Goal: Information Seeking & Learning: Learn about a topic

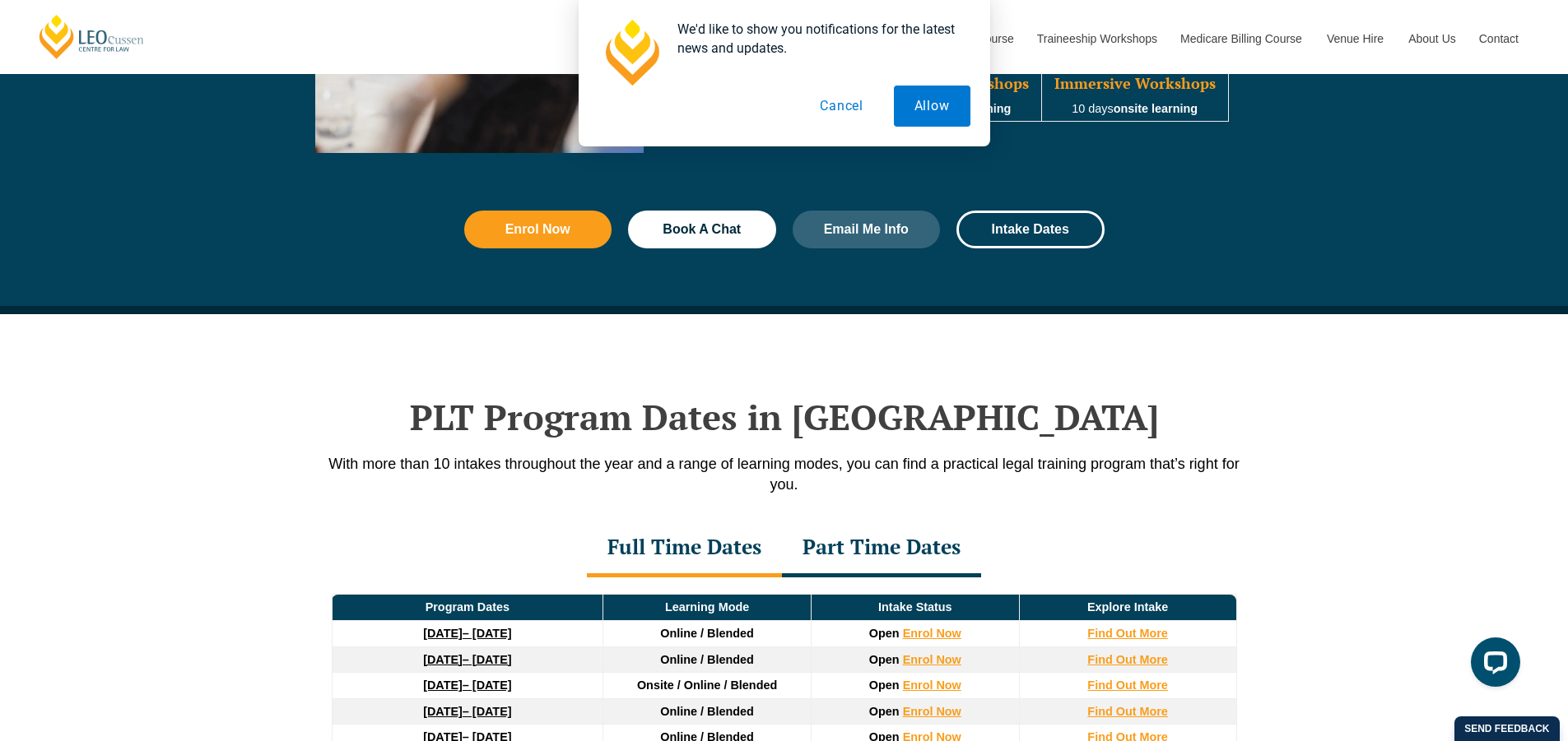
scroll to position [2057, 0]
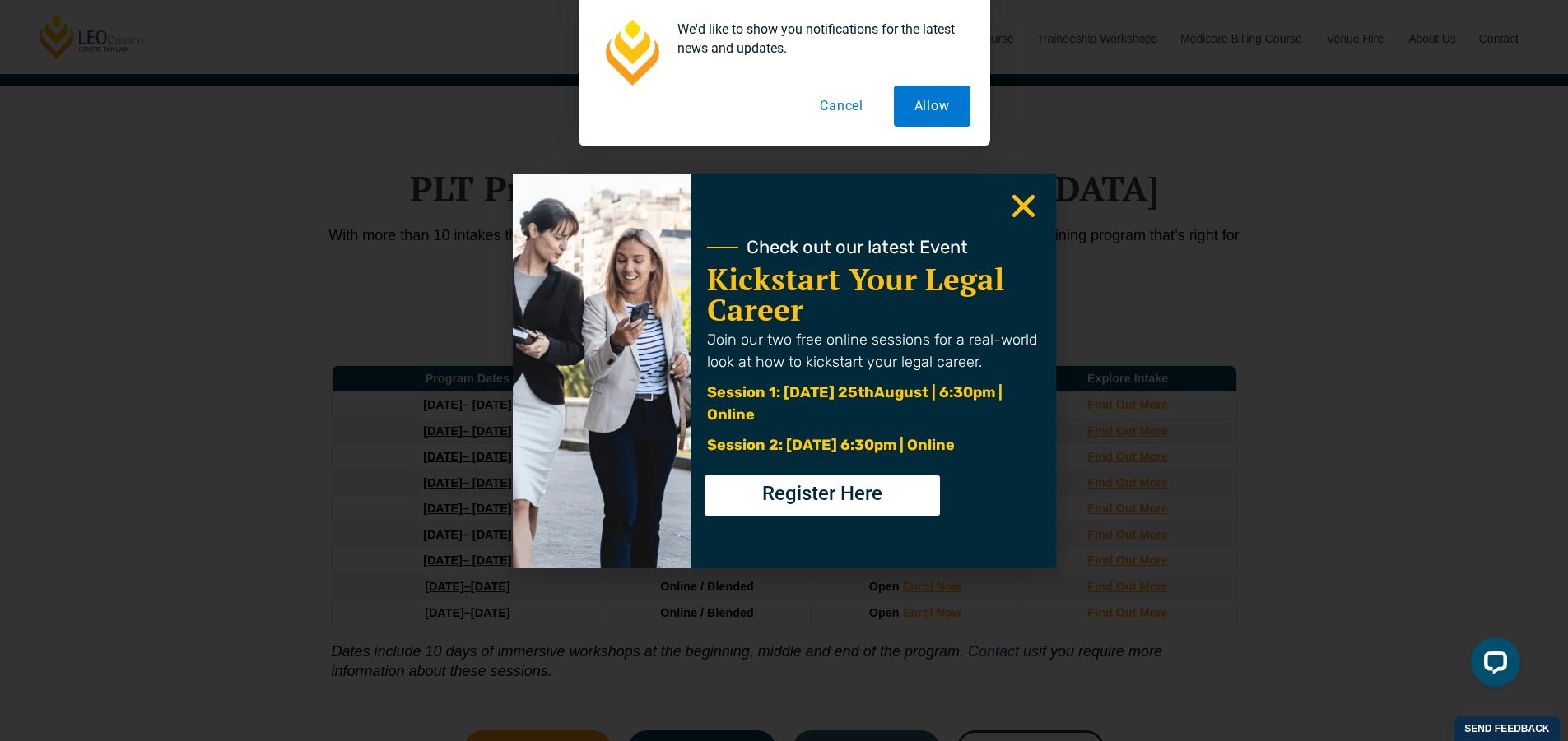
click at [1011, 208] on icon "Close" at bounding box center [1024, 206] width 32 height 32
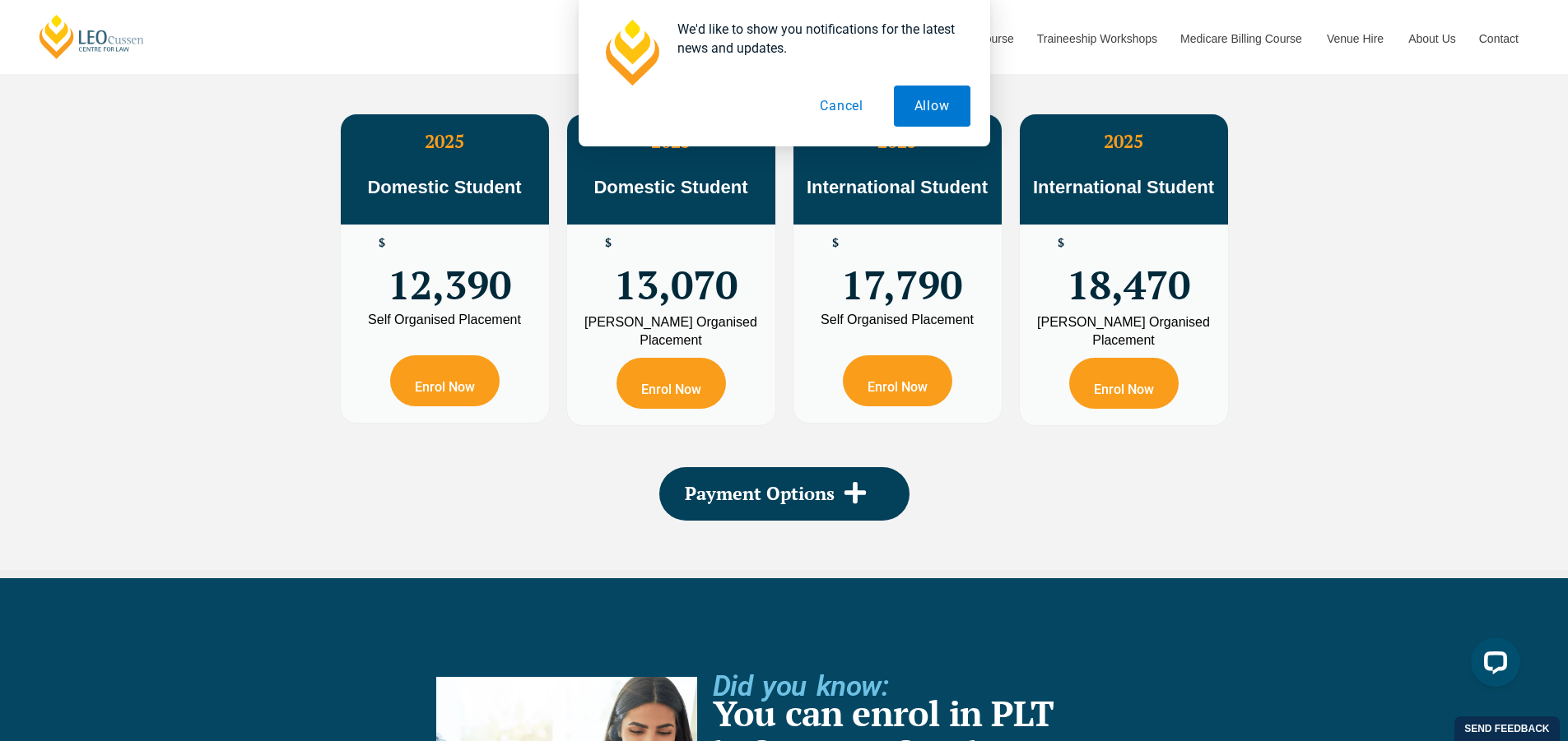
scroll to position [3045, 0]
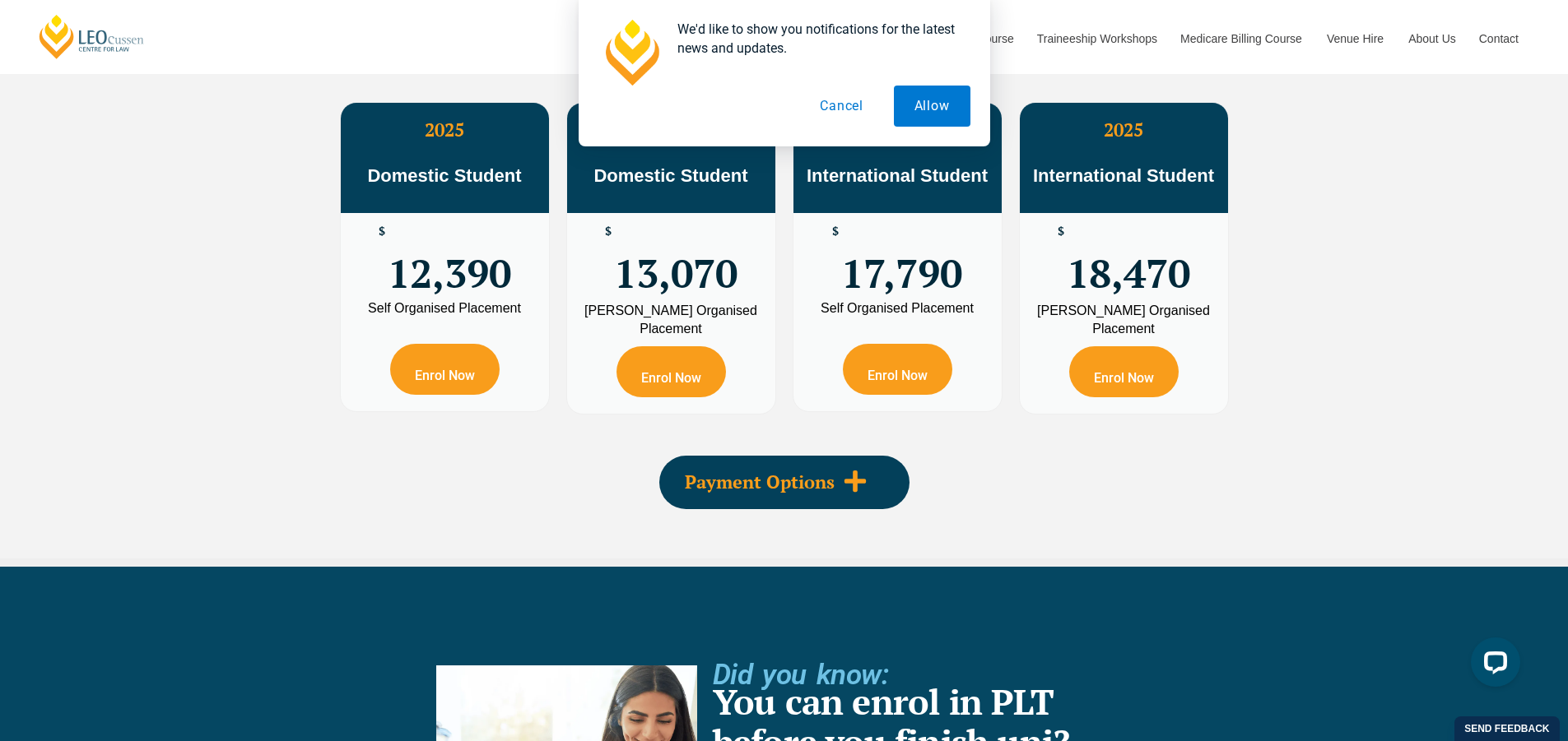
click at [826, 499] on div "Payment Options" at bounding box center [784, 483] width 250 height 54
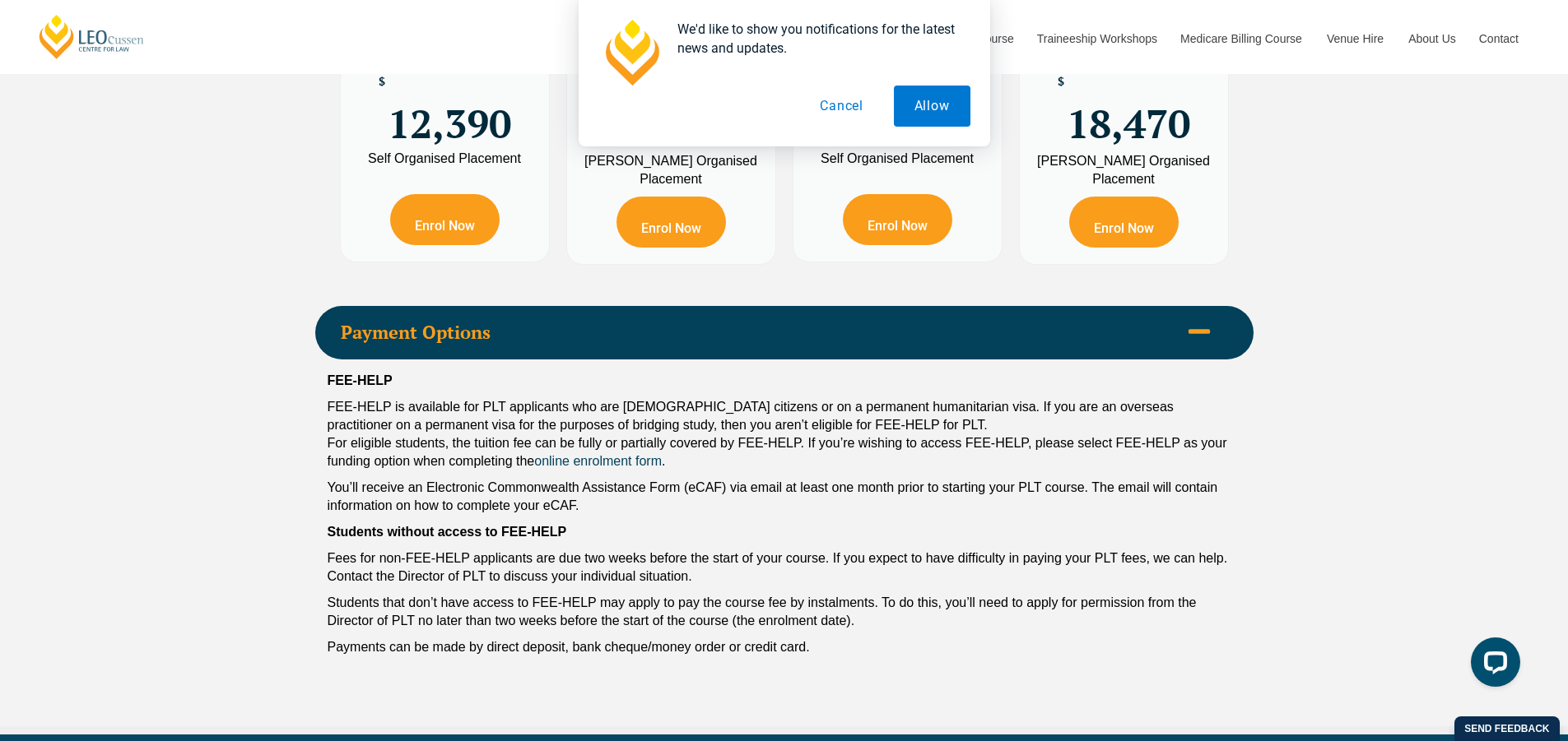
scroll to position [3209, 0]
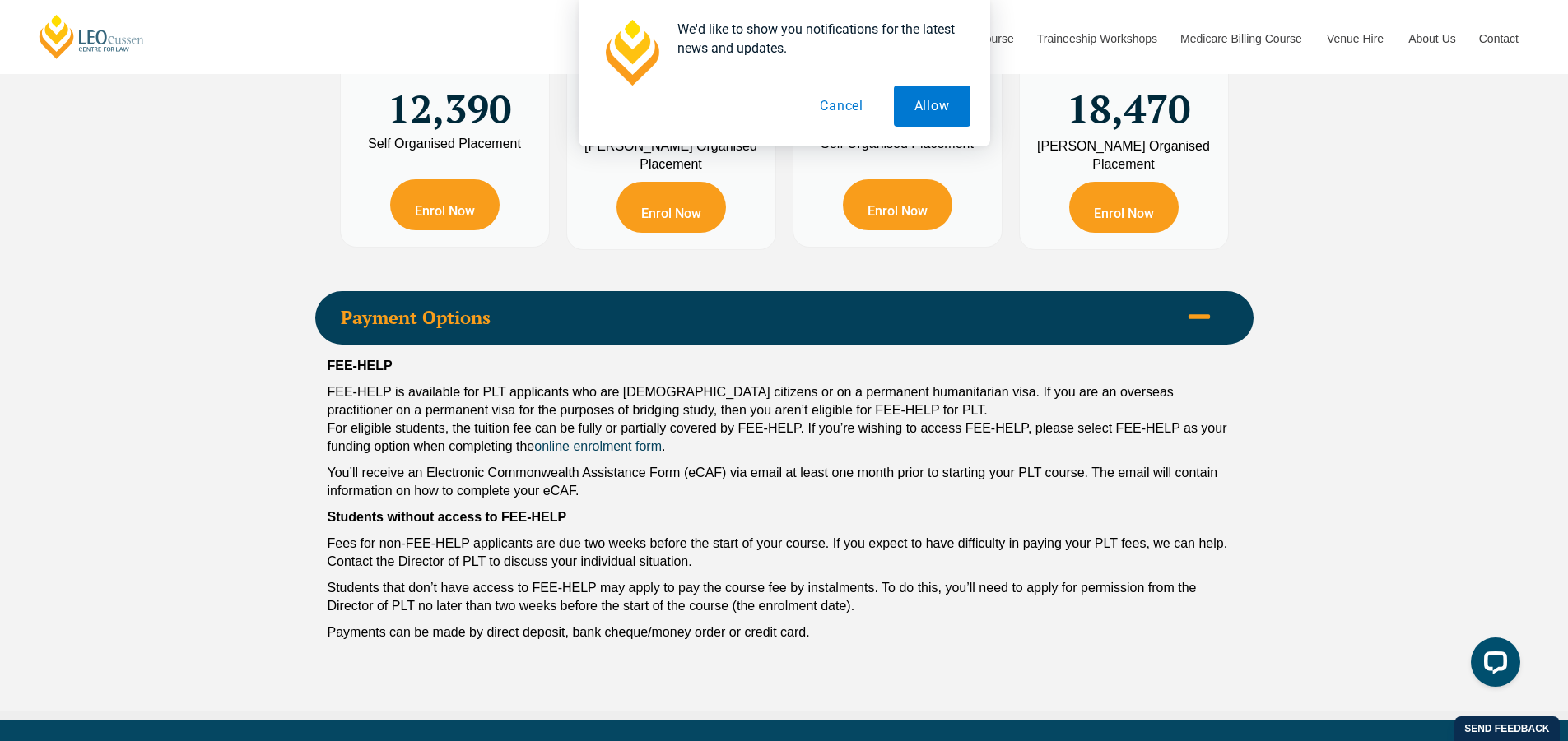
click at [652, 341] on div "Payment Options" at bounding box center [784, 318] width 939 height 54
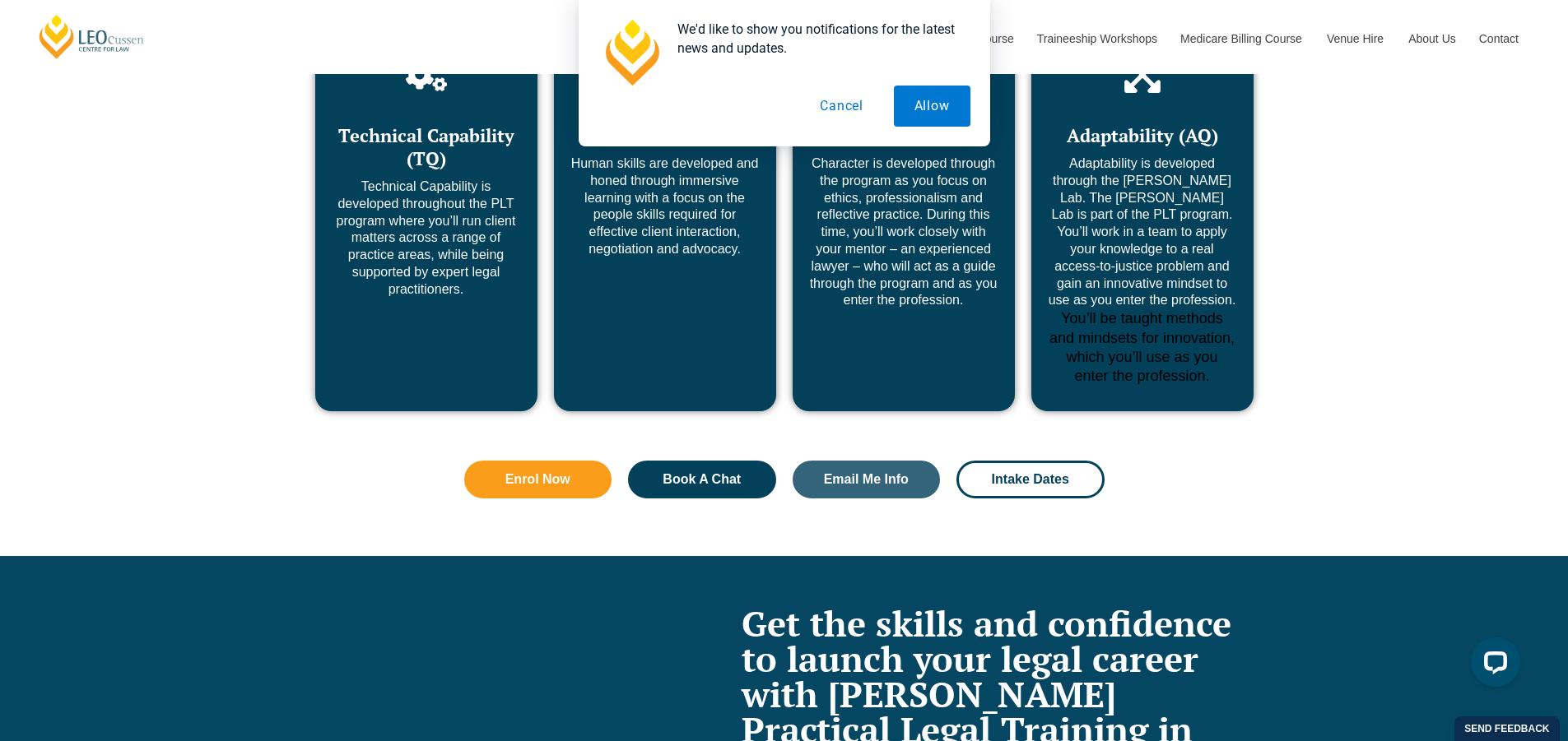
scroll to position [6194, 0]
